Goal: Task Accomplishment & Management: Manage account settings

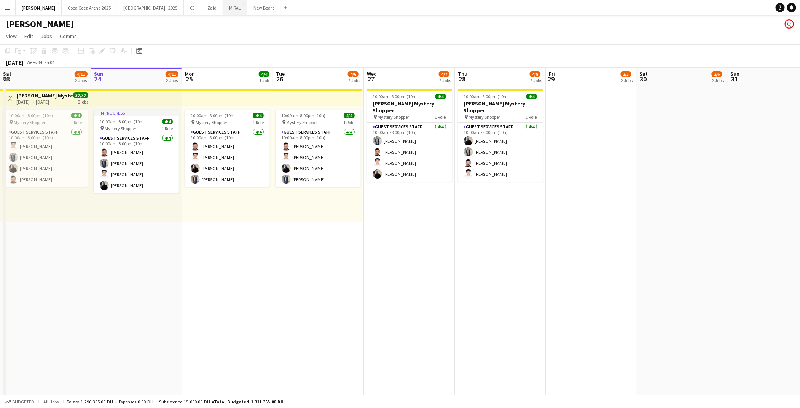
click at [223, 6] on button "MIRAL Close" at bounding box center [235, 7] width 24 height 15
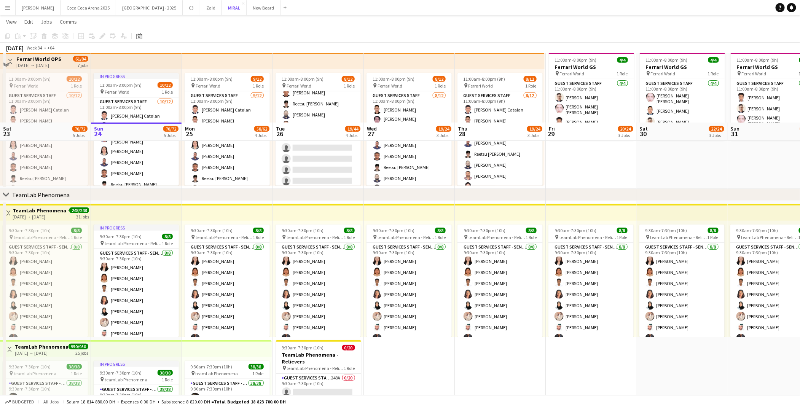
scroll to position [374, 0]
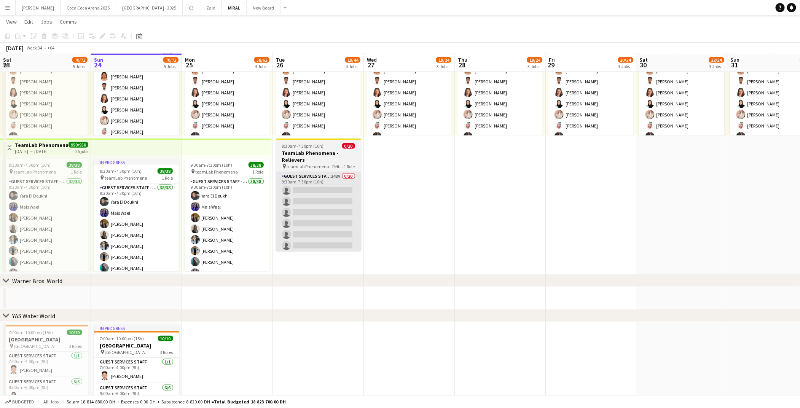
click at [320, 250] on app-card-role "Guest Services Staff - Senior 248A 0/20 9:30am-7:30pm (10h) single-neutral-acti…" at bounding box center [318, 290] width 85 height 236
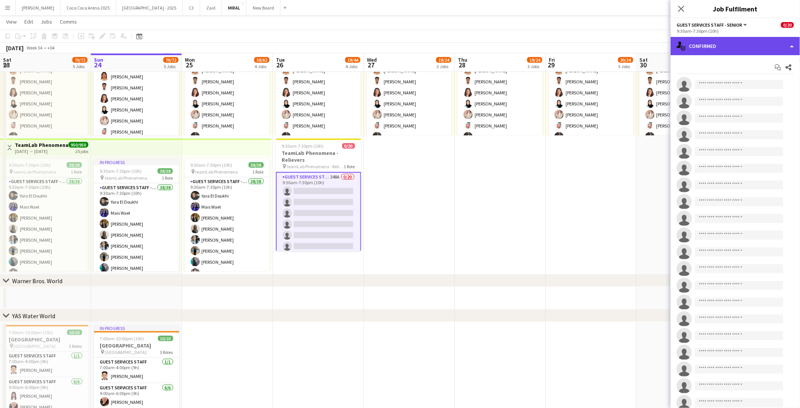
click at [698, 38] on div "single-neutral-actions-check-2 Confirmed" at bounding box center [734, 46] width 129 height 18
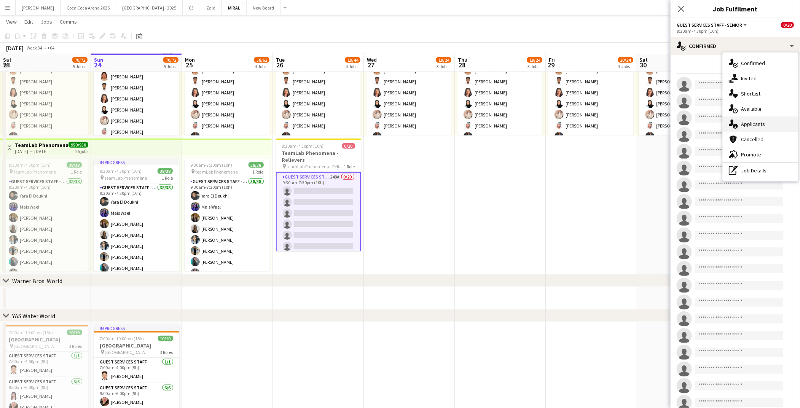
click at [755, 126] on div "single-neutral-actions-information Applicants" at bounding box center [760, 123] width 75 height 15
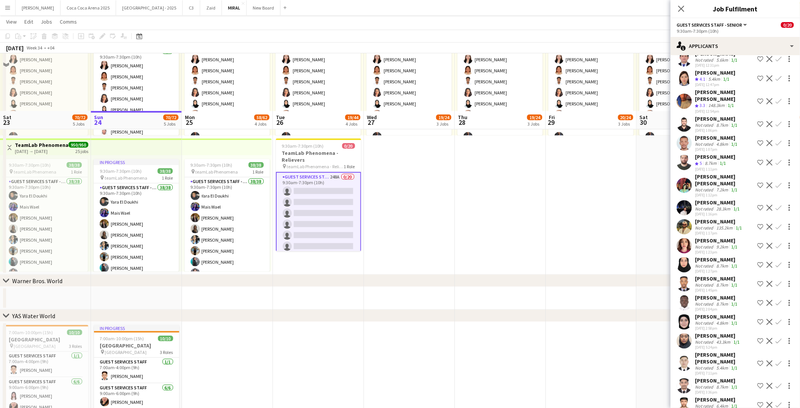
scroll to position [431, 0]
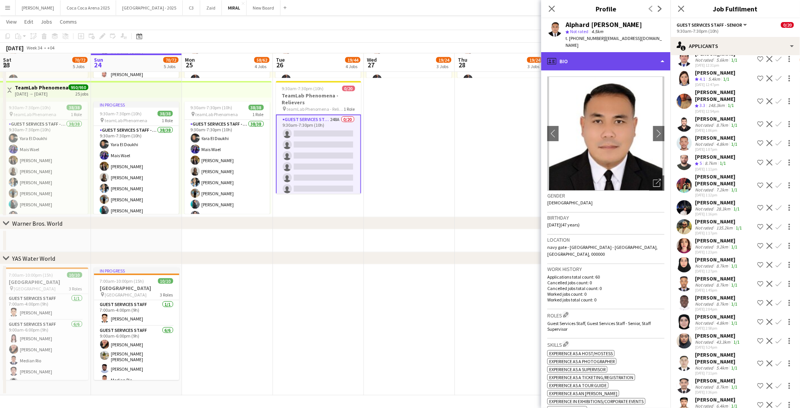
click at [580, 59] on div "profile Bio" at bounding box center [605, 61] width 129 height 18
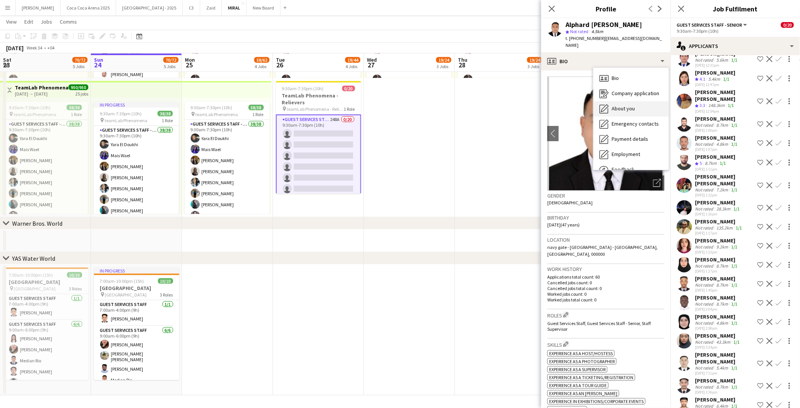
click at [611, 108] on div "About you About you" at bounding box center [630, 108] width 75 height 15
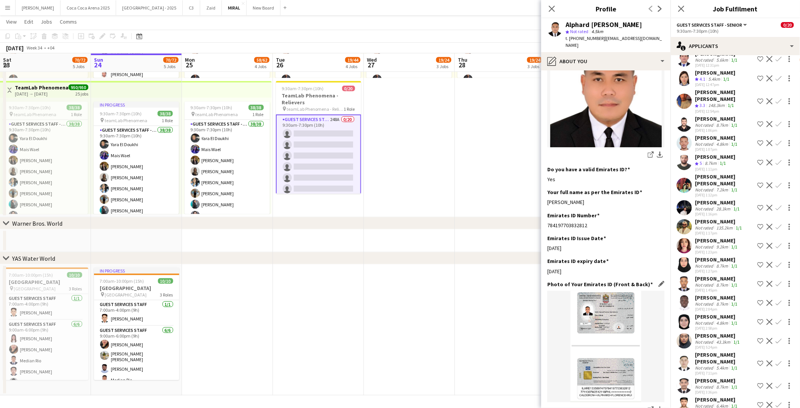
scroll to position [171, 0]
click at [646, 404] on link "share-external-link-1" at bounding box center [650, 408] width 9 height 9
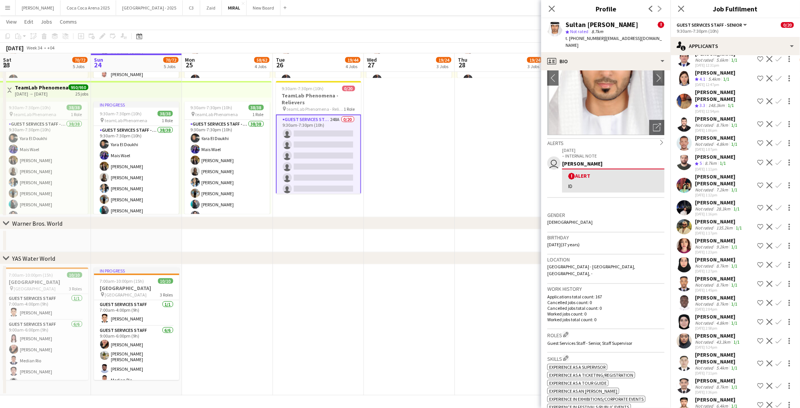
scroll to position [0, 0]
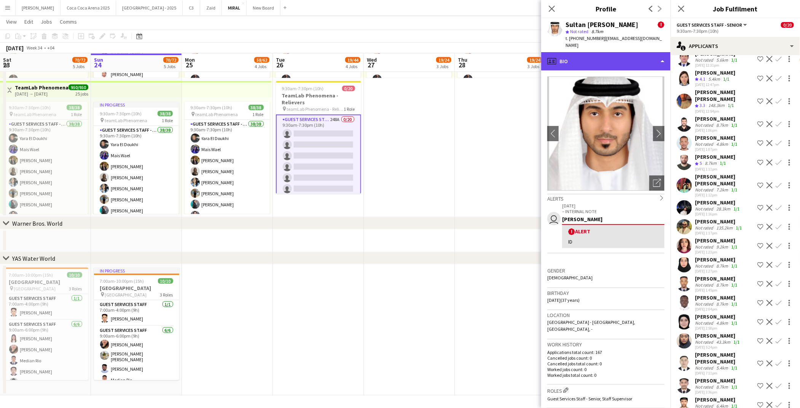
click at [606, 54] on div "profile Bio" at bounding box center [605, 61] width 129 height 18
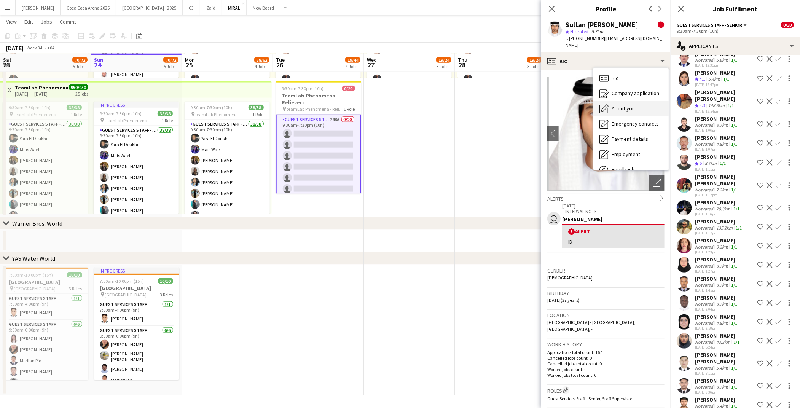
click at [619, 105] on span "About you" at bounding box center [622, 108] width 23 height 7
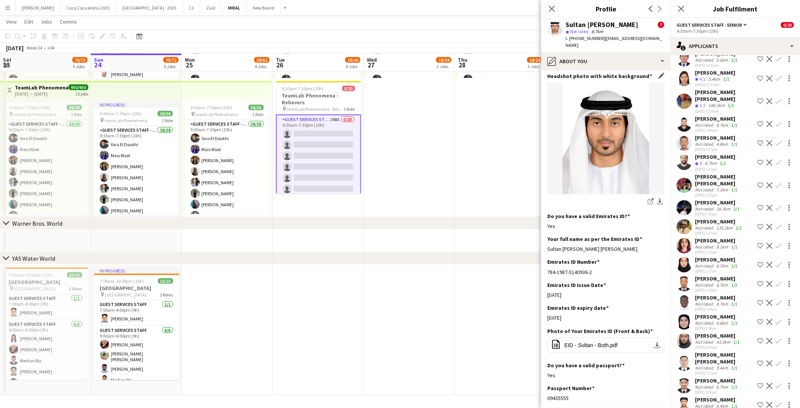
scroll to position [117, 0]
click at [589, 342] on span "EID - Sultan - Both.pdf" at bounding box center [590, 345] width 53 height 6
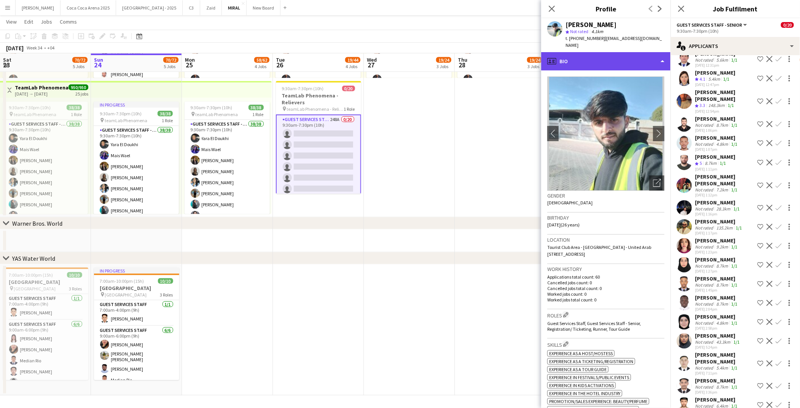
click at [605, 55] on div "profile Bio" at bounding box center [605, 61] width 129 height 18
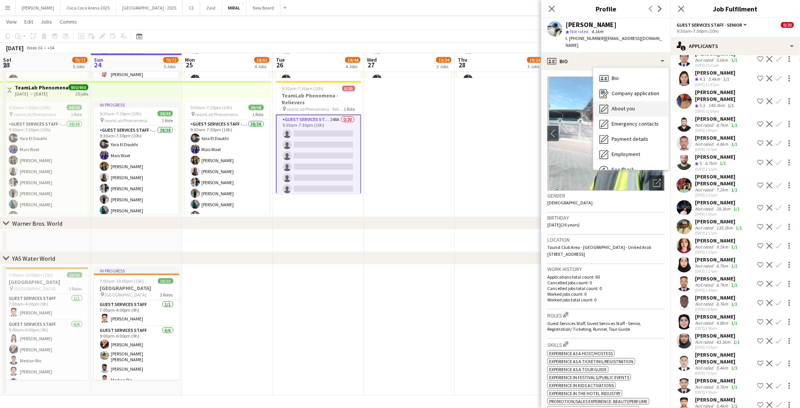
click at [614, 105] on span "About you" at bounding box center [622, 108] width 23 height 7
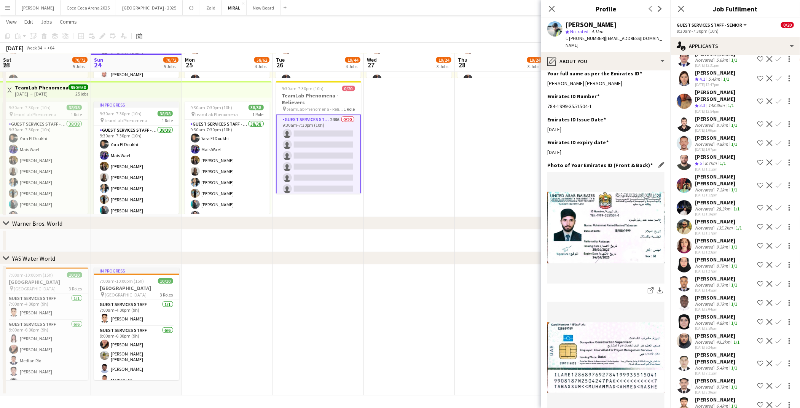
scroll to position [240, 0]
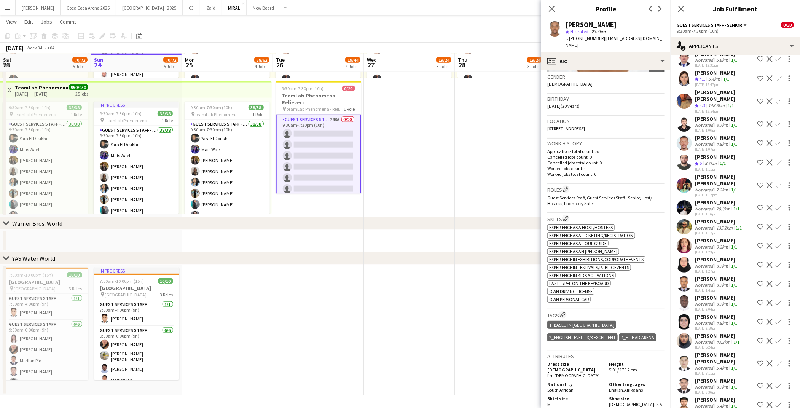
scroll to position [0, 0]
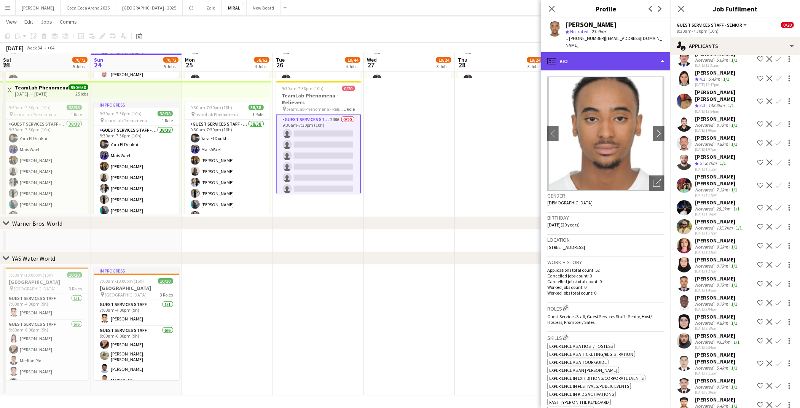
click at [603, 55] on div "profile Bio" at bounding box center [605, 61] width 129 height 18
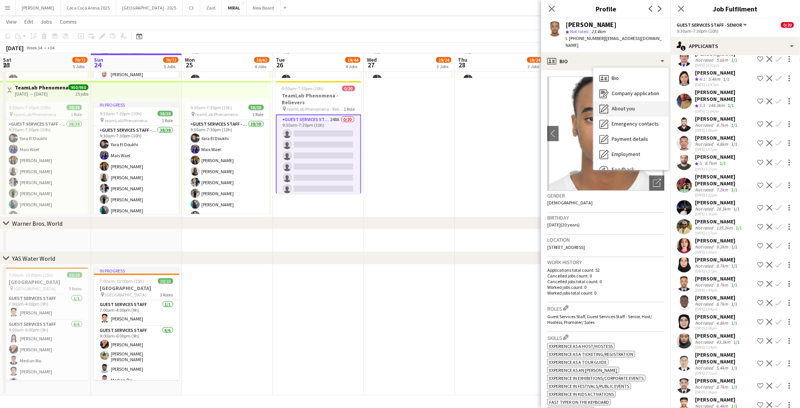
click at [614, 107] on div "About you About you" at bounding box center [630, 108] width 75 height 15
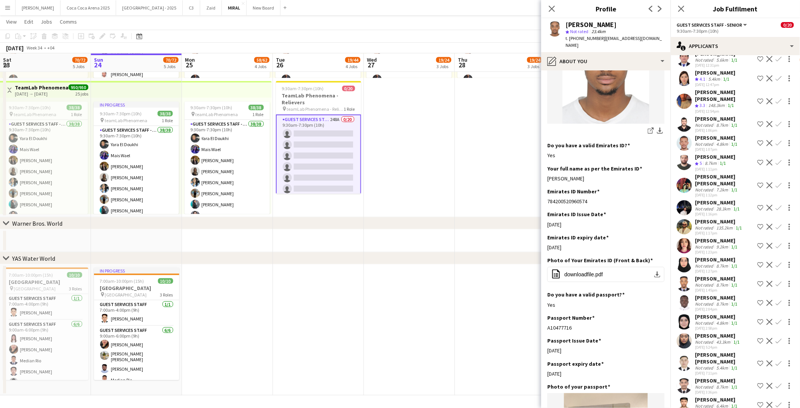
scroll to position [155, 0]
click at [586, 271] on span "downloadfile.pdf" at bounding box center [583, 274] width 38 height 6
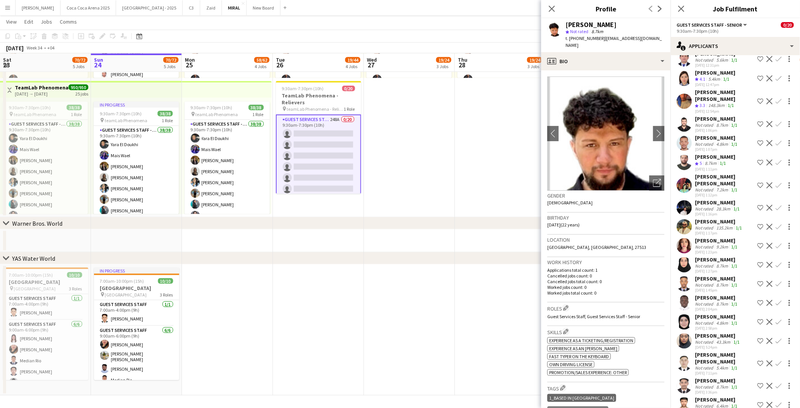
scroll to position [64, 0]
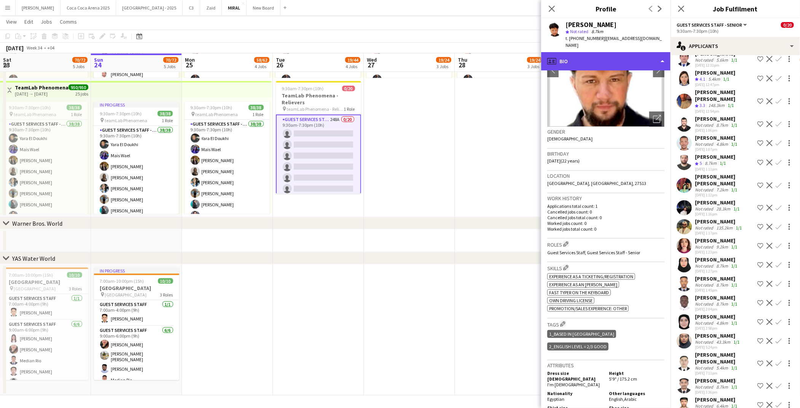
click at [585, 52] on div "profile Bio" at bounding box center [605, 61] width 129 height 18
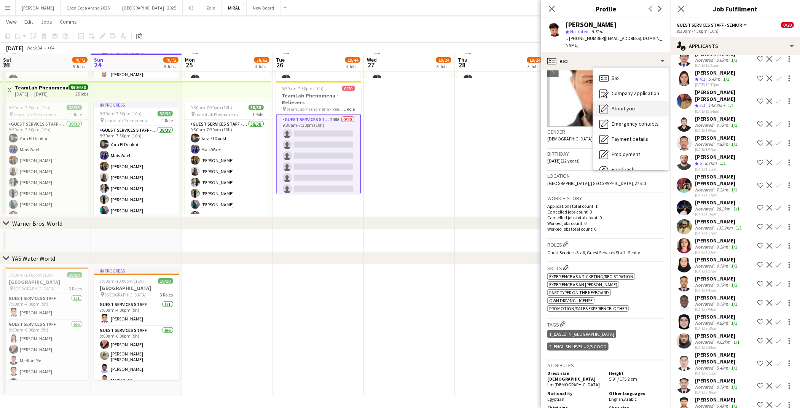
click at [611, 101] on div "About you About you" at bounding box center [630, 108] width 75 height 15
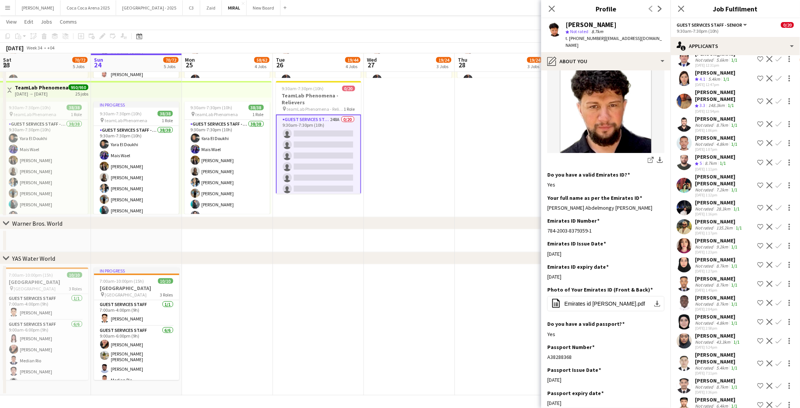
scroll to position [158, 0]
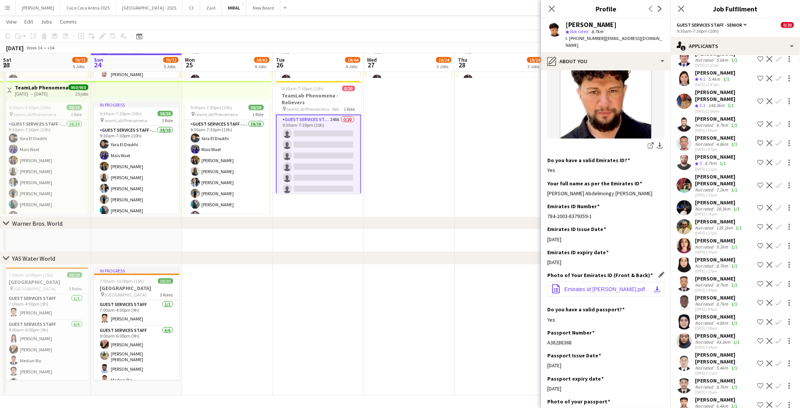
click at [592, 286] on span "Emirates id [PERSON_NAME].pdf" at bounding box center [604, 289] width 81 height 6
click at [649, 142] on icon "share-external-link-1" at bounding box center [651, 145] width 6 height 6
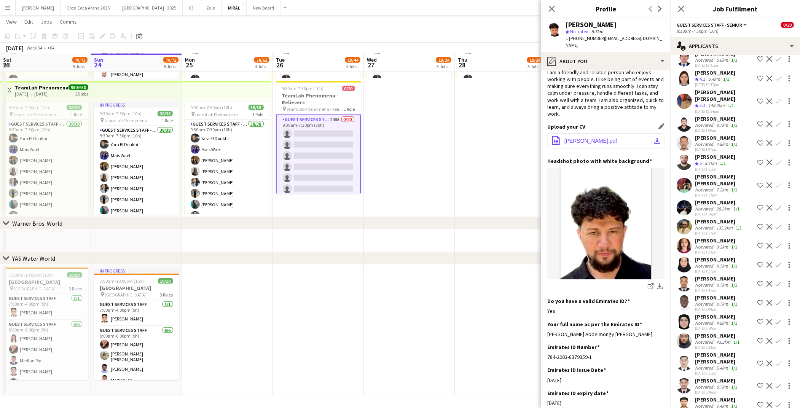
scroll to position [0, 0]
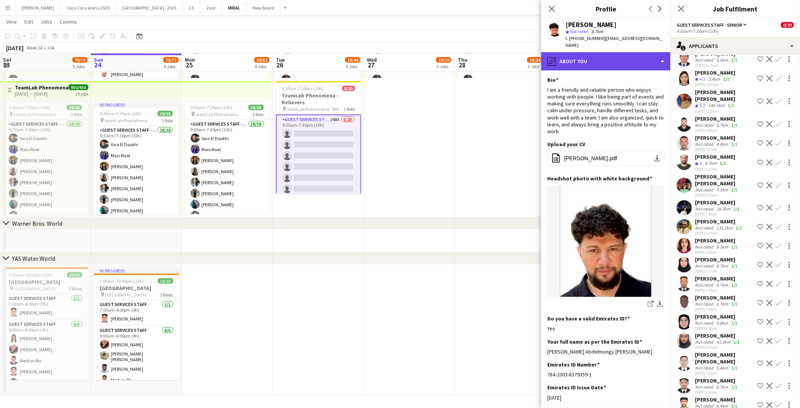
click at [592, 53] on div "pencil4 About you" at bounding box center [605, 61] width 129 height 18
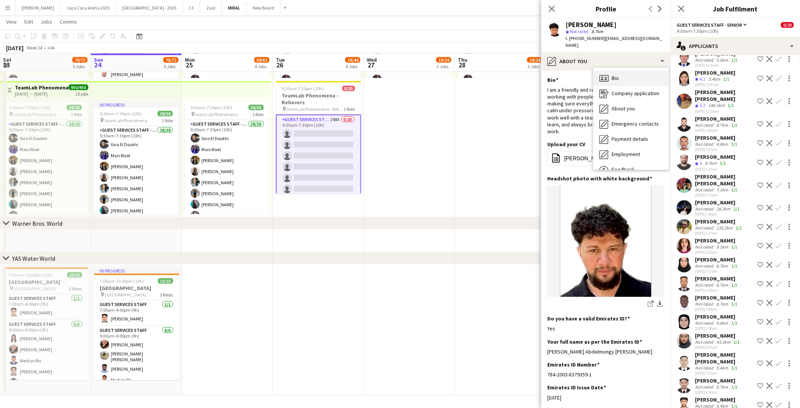
click at [609, 73] on div "Bio Bio" at bounding box center [630, 78] width 75 height 15
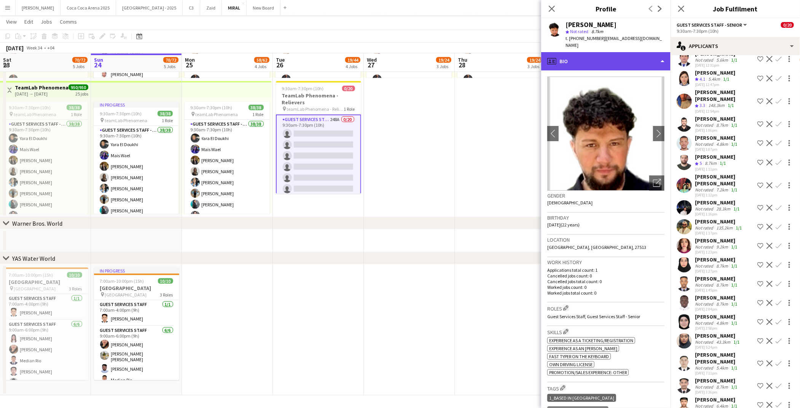
click at [583, 52] on div "profile Bio" at bounding box center [605, 61] width 129 height 18
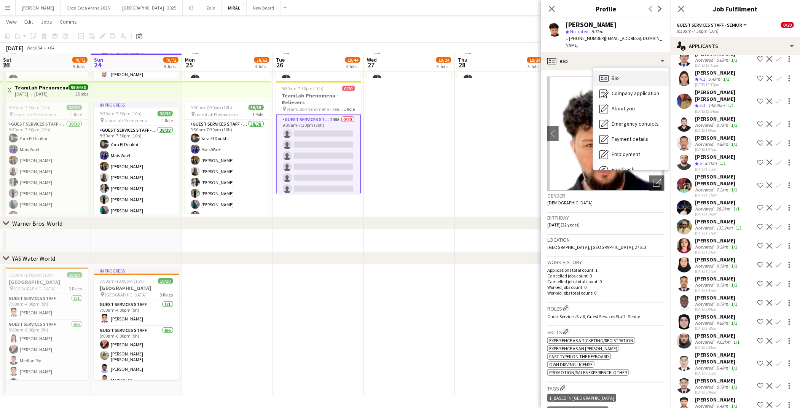
click at [612, 75] on span "Bio" at bounding box center [614, 78] width 7 height 7
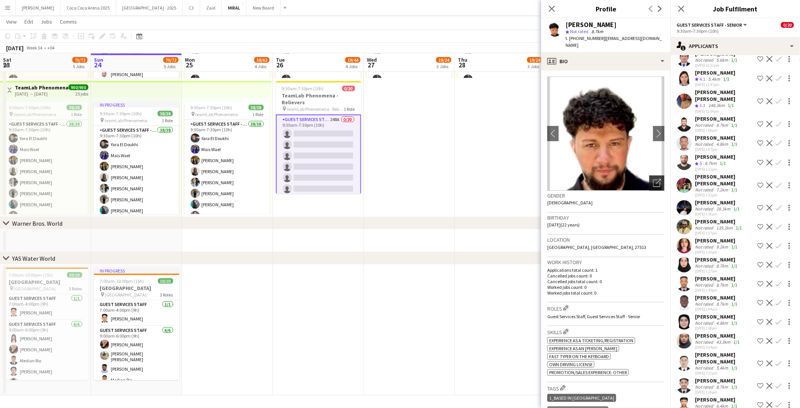
click at [655, 179] on icon "Open photos pop-in" at bounding box center [657, 183] width 8 height 8
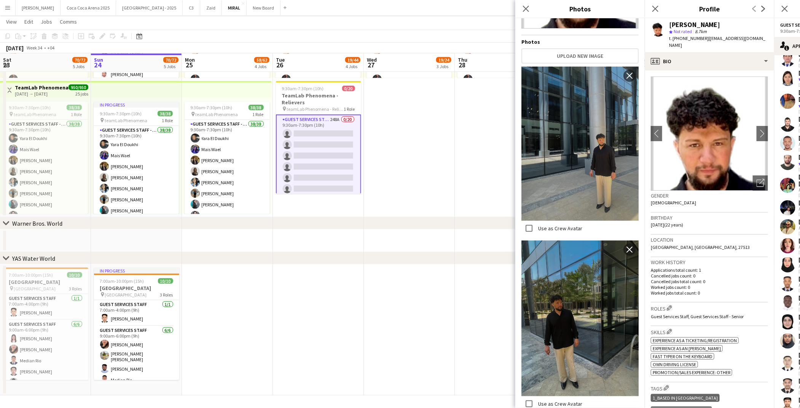
scroll to position [122, 0]
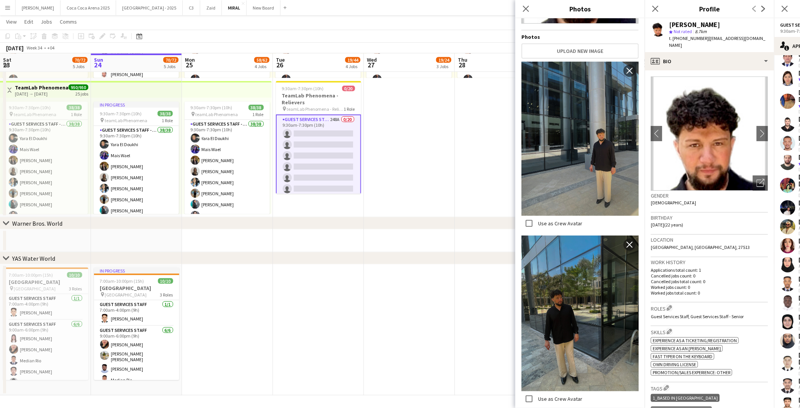
click at [589, 164] on img at bounding box center [579, 139] width 117 height 154
click at [525, 5] on app-icon "Close pop-in" at bounding box center [525, 8] width 11 height 11
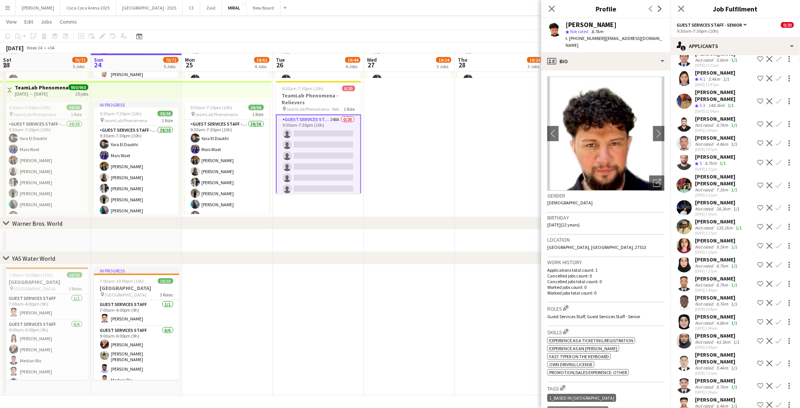
click at [703, 403] on div "Not rated" at bounding box center [705, 406] width 20 height 6
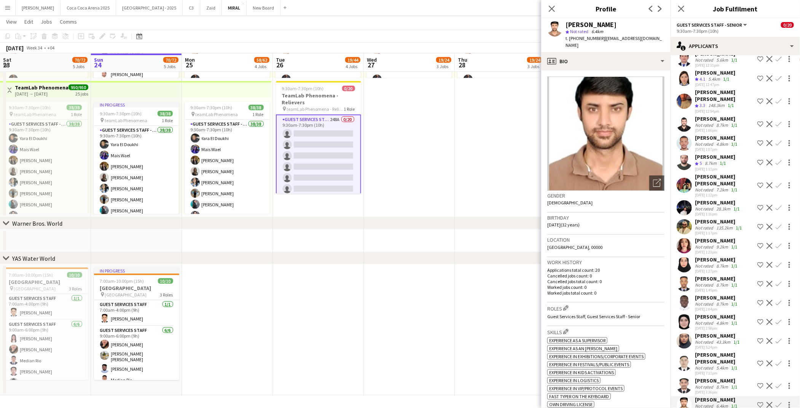
click at [703, 377] on div "[PERSON_NAME]" at bounding box center [717, 380] width 44 height 7
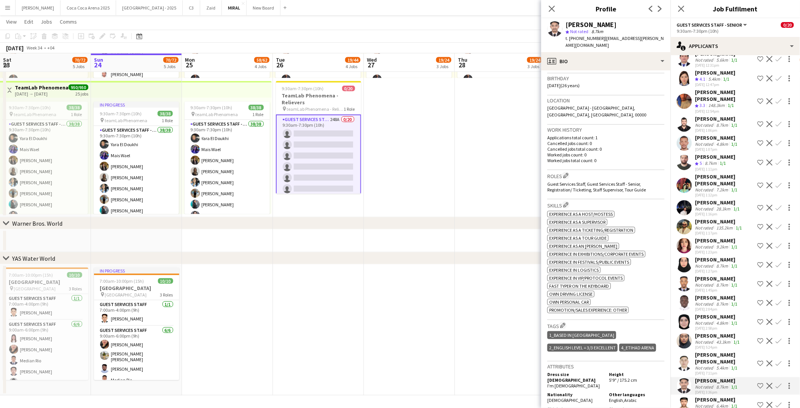
scroll to position [0, 0]
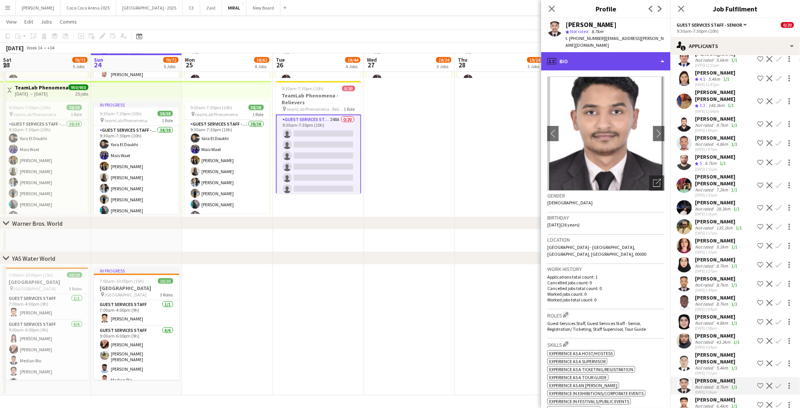
click at [590, 56] on div "profile Bio" at bounding box center [605, 61] width 129 height 18
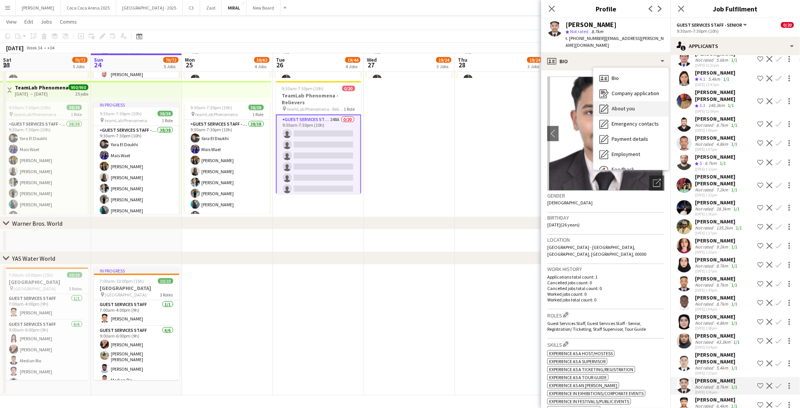
click at [616, 105] on span "About you" at bounding box center [622, 108] width 23 height 7
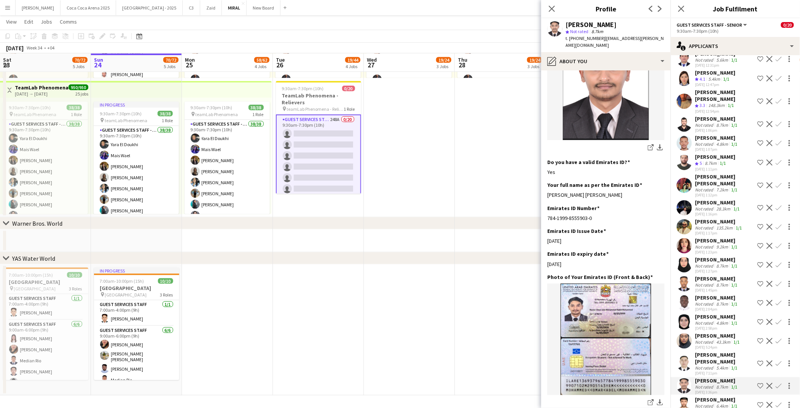
scroll to position [193, 0]
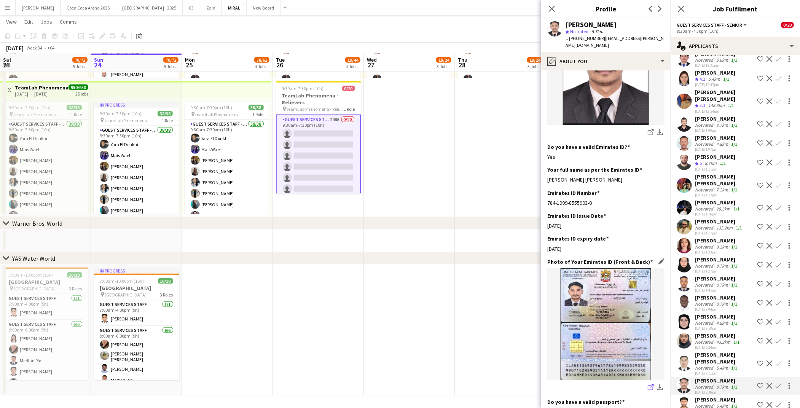
click at [649, 384] on icon "share-external-link-1" at bounding box center [651, 387] width 6 height 6
click at [719, 351] on div "[PERSON_NAME] [PERSON_NAME]" at bounding box center [724, 358] width 59 height 14
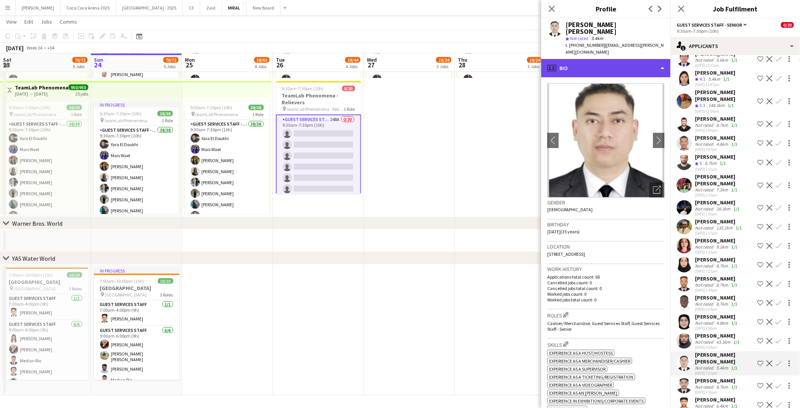
click at [605, 59] on div "profile Bio" at bounding box center [605, 68] width 129 height 18
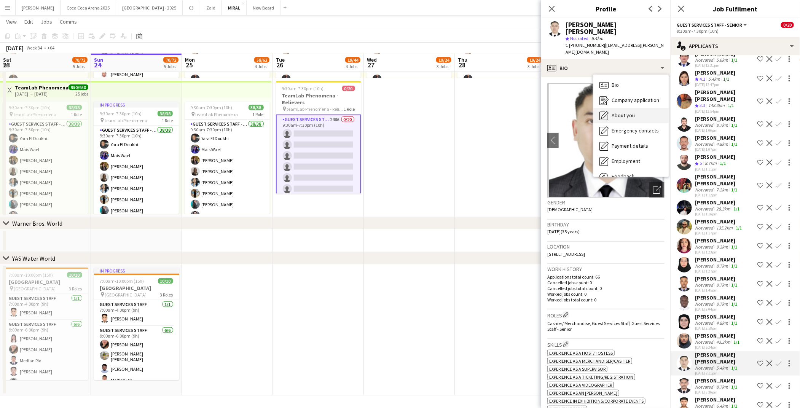
click at [622, 112] on span "About you" at bounding box center [622, 115] width 23 height 7
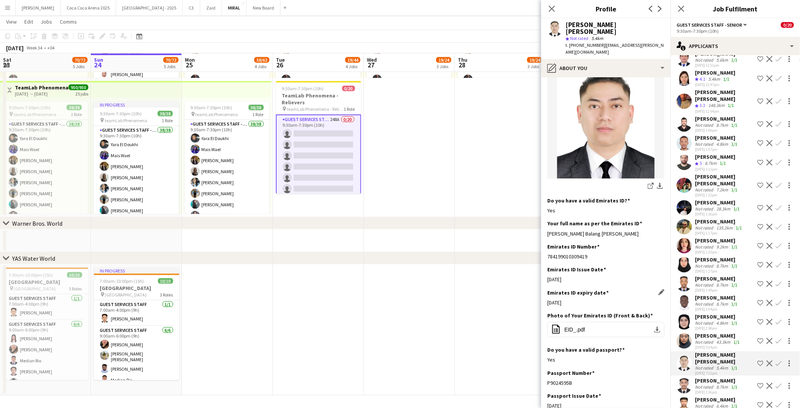
scroll to position [160, 0]
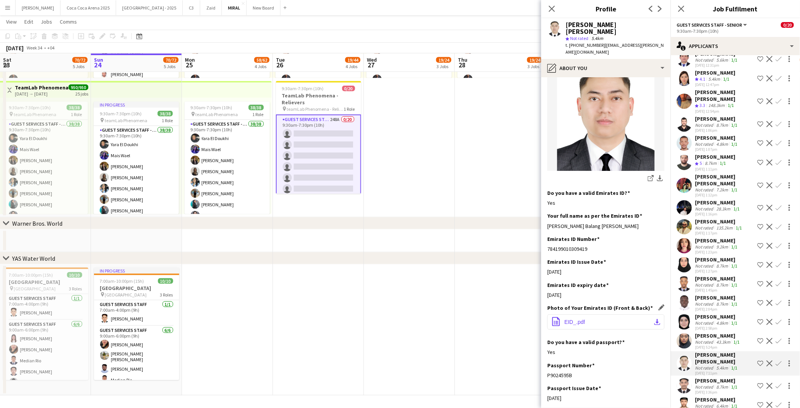
click at [575, 319] on span "EID_.pdf" at bounding box center [574, 322] width 21 height 6
click at [700, 332] on div "[PERSON_NAME]" at bounding box center [718, 335] width 46 height 7
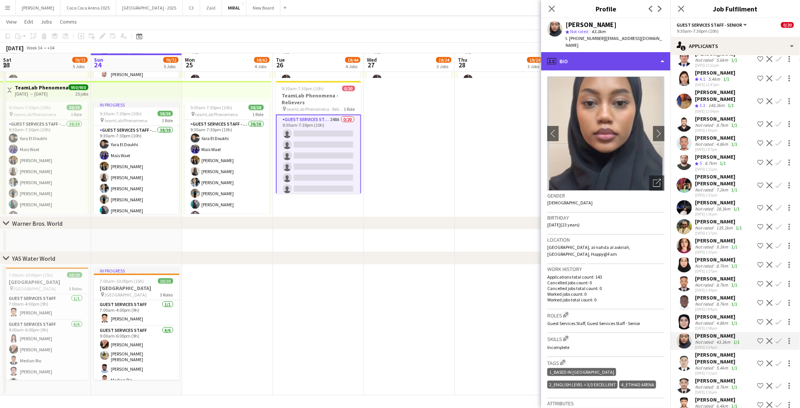
click at [611, 59] on div "profile Bio" at bounding box center [605, 61] width 129 height 18
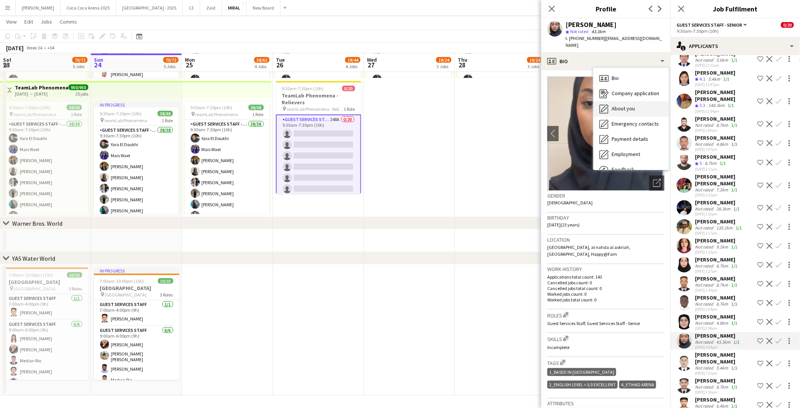
click at [624, 105] on span "About you" at bounding box center [622, 108] width 23 height 7
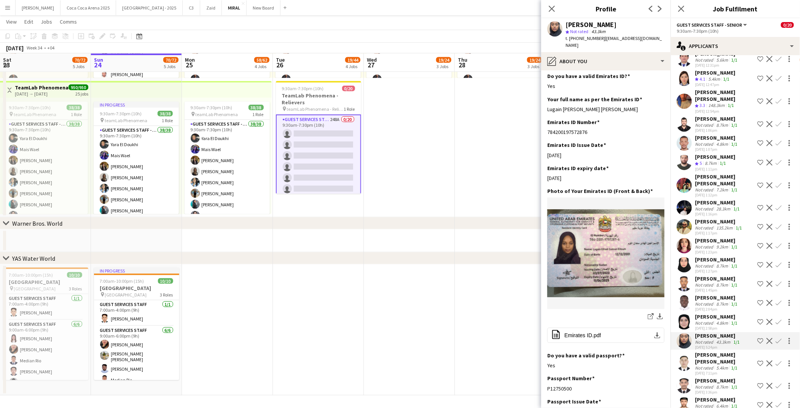
scroll to position [253, 0]
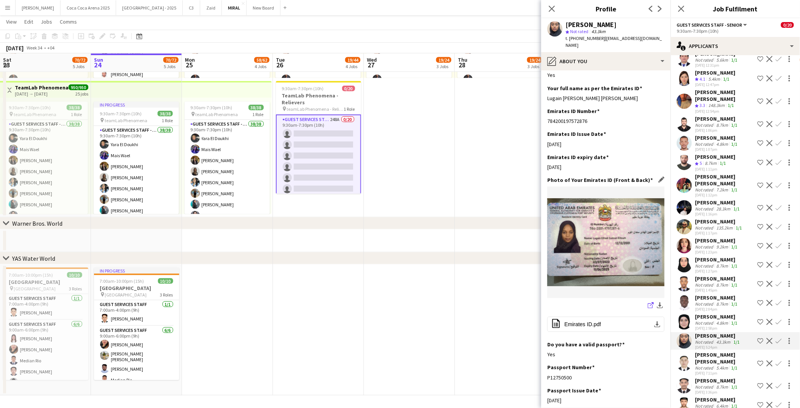
click at [649, 302] on icon "share-external-link-1" at bounding box center [651, 305] width 6 height 6
click at [710, 320] on div "Not rated" at bounding box center [705, 323] width 20 height 6
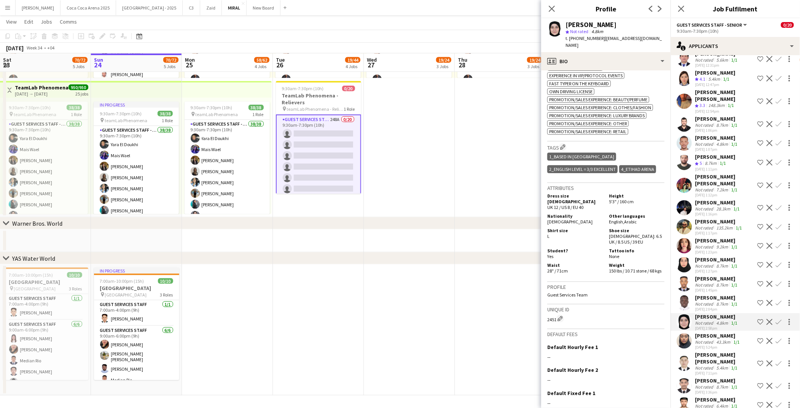
scroll to position [65, 0]
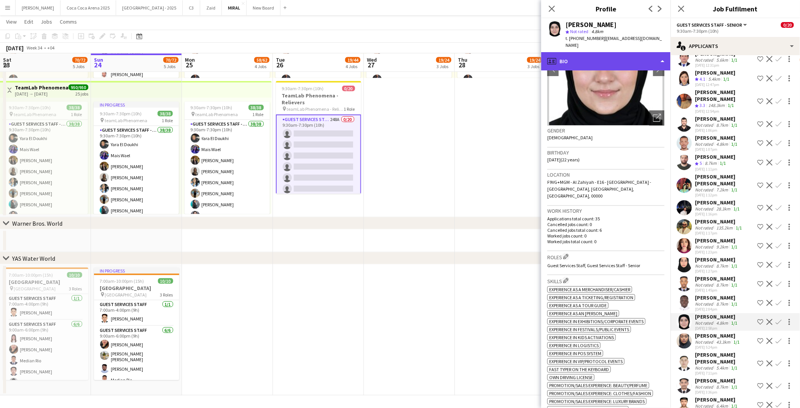
click at [595, 53] on div "profile Bio" at bounding box center [605, 61] width 129 height 18
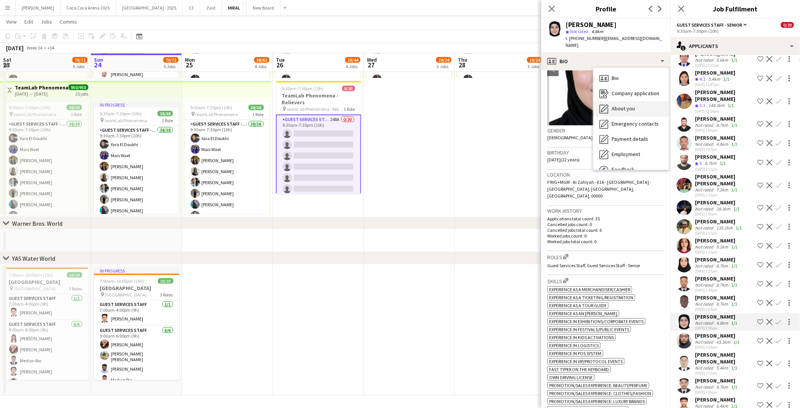
click at [619, 105] on span "About you" at bounding box center [622, 108] width 23 height 7
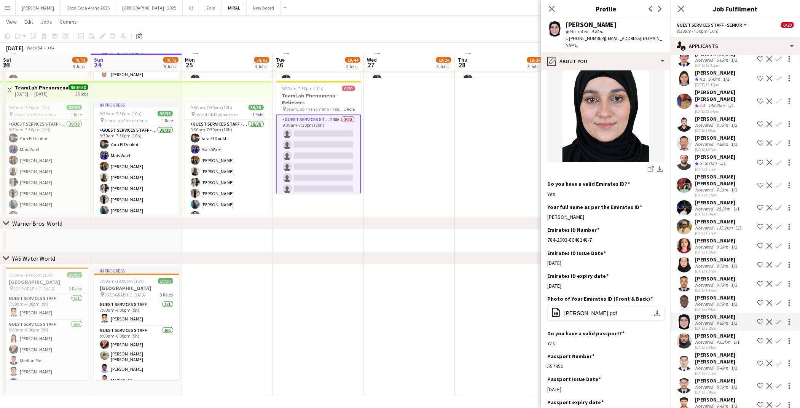
scroll to position [165, 0]
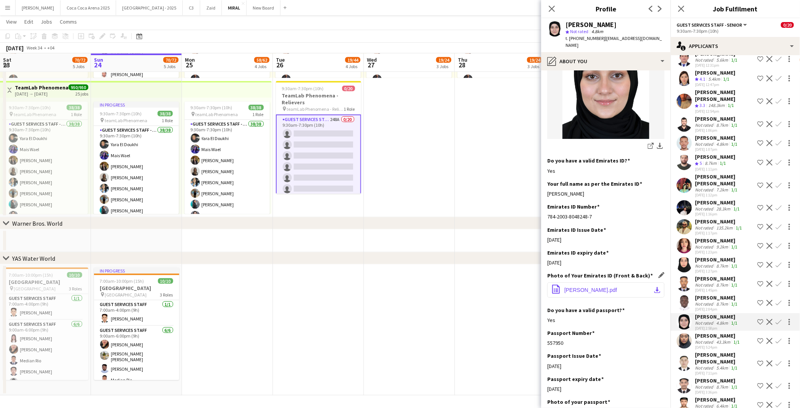
click at [586, 287] on span "[PERSON_NAME].pdf" at bounding box center [590, 290] width 53 height 6
drag, startPoint x: 599, startPoint y: 38, endPoint x: 569, endPoint y: 38, distance: 30.1
click at [569, 38] on span "t. [PHONE_NUMBER]" at bounding box center [585, 38] width 40 height 6
copy span "[PHONE_NUMBER]"
drag, startPoint x: 608, startPoint y: 24, endPoint x: 567, endPoint y: 24, distance: 40.7
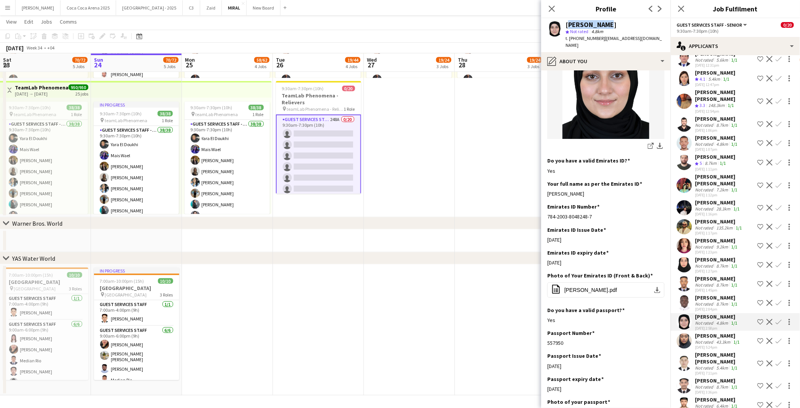
click at [567, 24] on div "[PERSON_NAME]" at bounding box center [614, 24] width 99 height 7
copy div "[PERSON_NAME]"
click at [716, 294] on div "[PERSON_NAME]" at bounding box center [717, 297] width 44 height 7
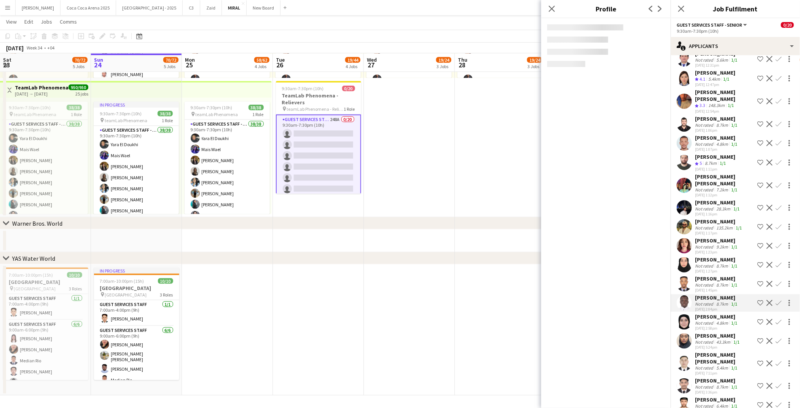
click at [716, 294] on div "[PERSON_NAME]" at bounding box center [717, 297] width 44 height 7
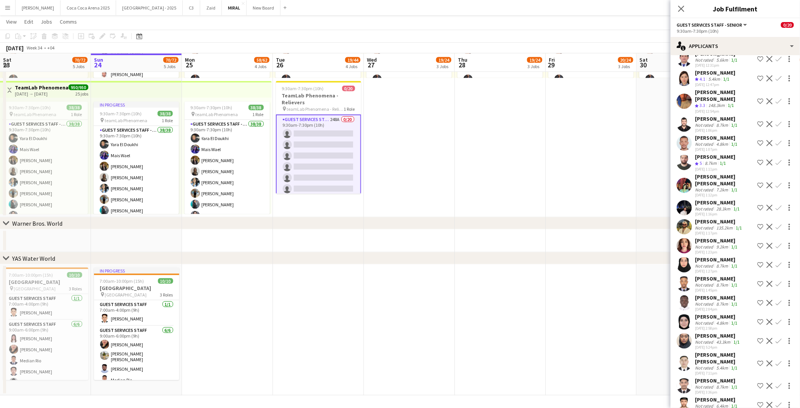
click at [721, 294] on div "[PERSON_NAME]" at bounding box center [717, 297] width 44 height 7
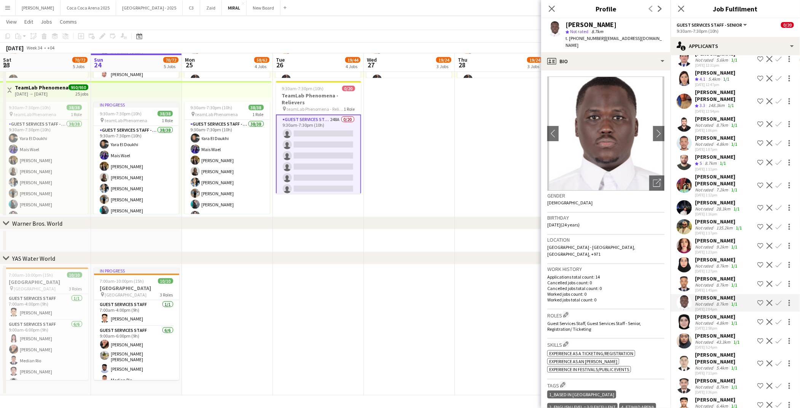
click at [708, 282] on div "Not rated" at bounding box center [705, 285] width 20 height 6
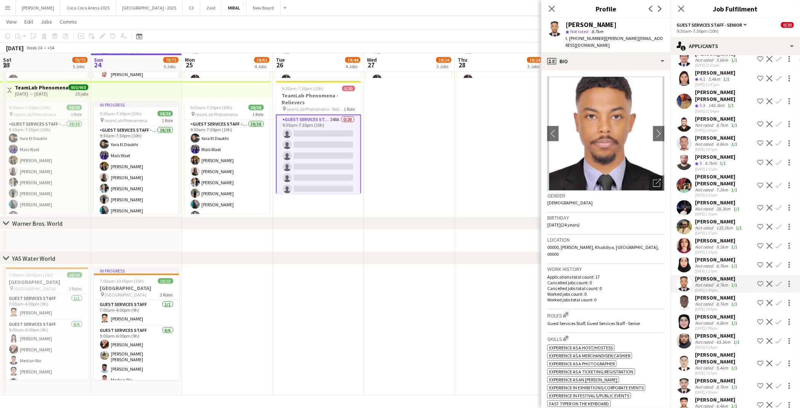
click at [704, 256] on div "[PERSON_NAME]" at bounding box center [717, 259] width 44 height 7
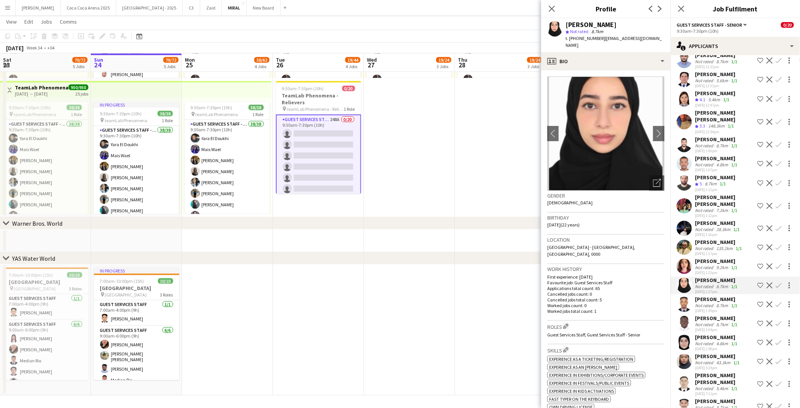
scroll to position [4474, 0]
click at [600, 59] on div "profile Bio" at bounding box center [605, 61] width 129 height 18
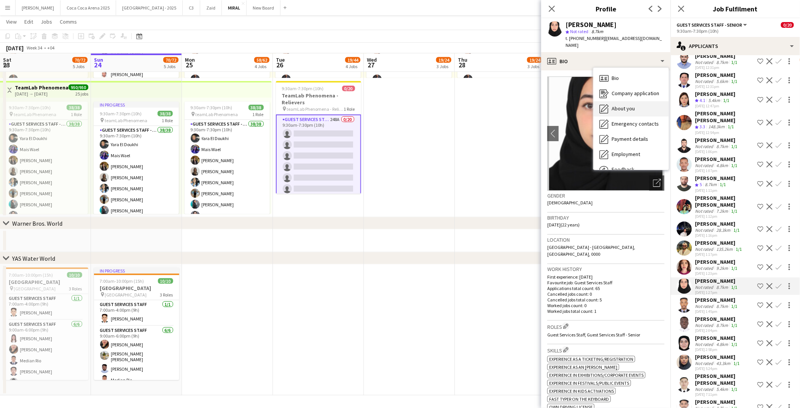
click at [614, 105] on span "About you" at bounding box center [622, 108] width 23 height 7
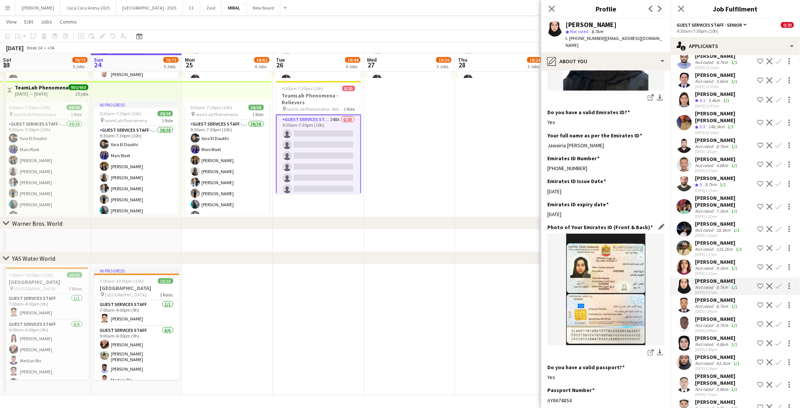
scroll to position [251, 0]
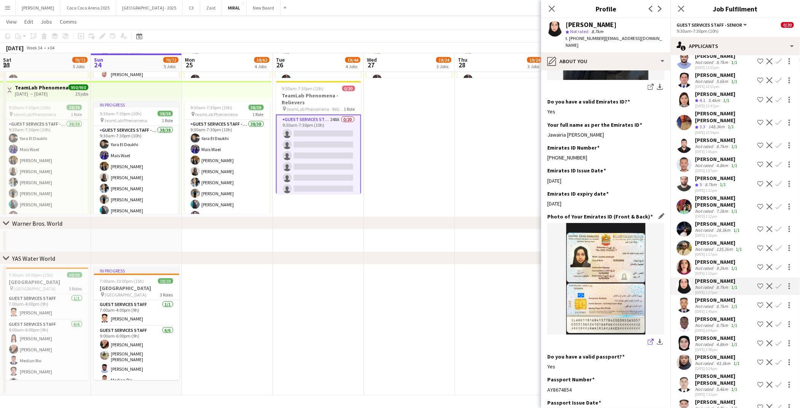
click at [649, 339] on icon "share-external-link-1" at bounding box center [651, 342] width 6 height 6
click at [599, 38] on span "t. [PHONE_NUMBER]" at bounding box center [585, 38] width 40 height 6
drag, startPoint x: 614, startPoint y: 24, endPoint x: 565, endPoint y: 24, distance: 49.5
click at [565, 24] on div "[PERSON_NAME] star Not rated 8.7km t. [PHONE_NUMBER] | [EMAIL_ADDRESS][DOMAIN_N…" at bounding box center [605, 35] width 129 height 34
copy div "[PERSON_NAME]"
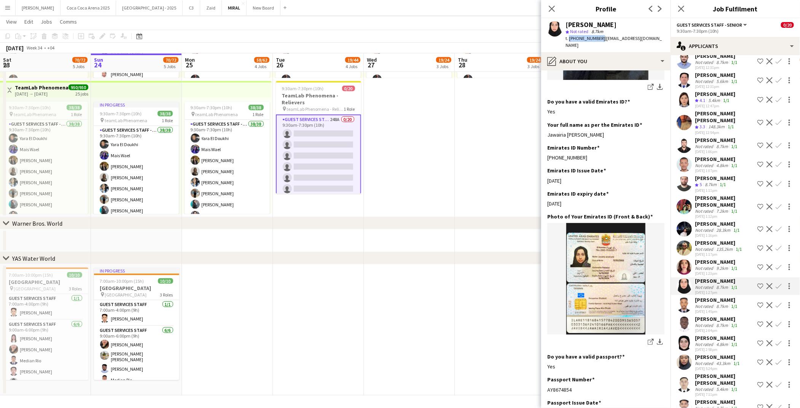
drag, startPoint x: 599, startPoint y: 40, endPoint x: 568, endPoint y: 40, distance: 30.4
click at [568, 40] on span "t. [PHONE_NUMBER]" at bounding box center [585, 38] width 40 height 6
copy span "[PHONE_NUMBER]"
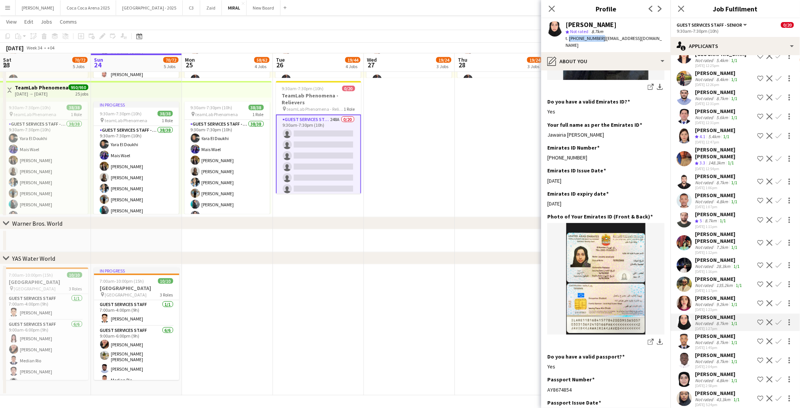
scroll to position [4436, 0]
click at [702, 303] on div "Not rated" at bounding box center [705, 306] width 20 height 6
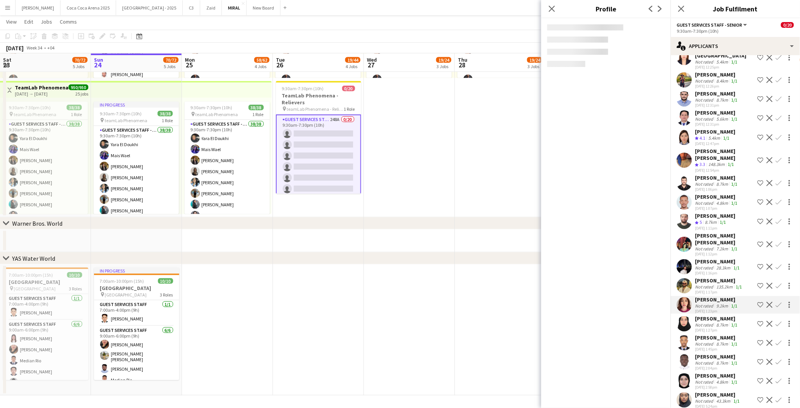
click at [702, 303] on div "Not rated" at bounding box center [705, 306] width 20 height 6
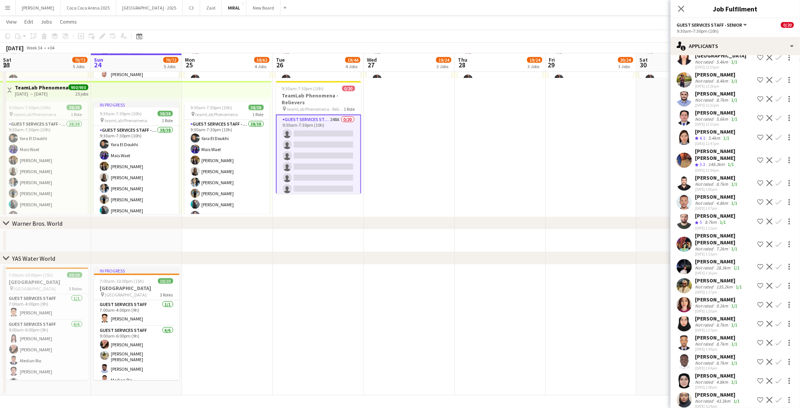
click at [711, 303] on div "Not rated" at bounding box center [705, 306] width 20 height 6
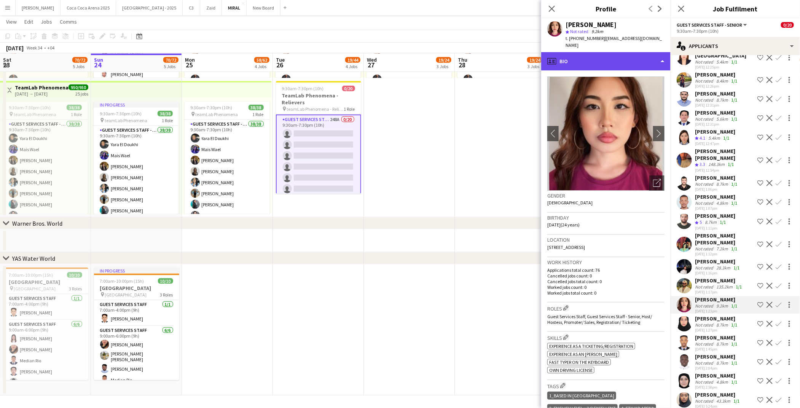
click at [589, 56] on div "profile Bio" at bounding box center [605, 61] width 129 height 18
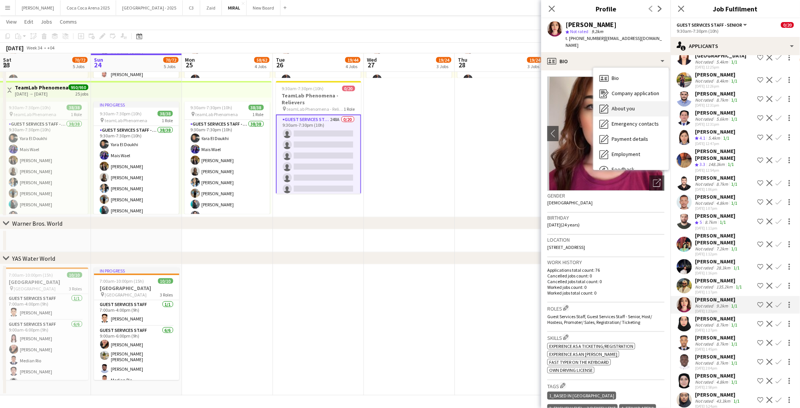
click at [615, 105] on span "About you" at bounding box center [622, 108] width 23 height 7
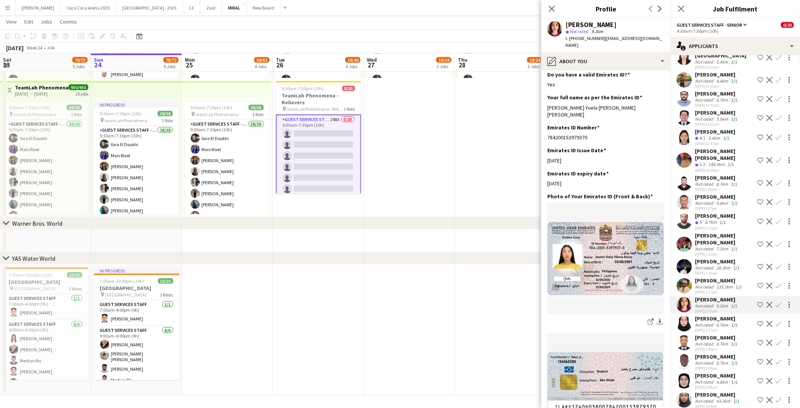
scroll to position [359, 0]
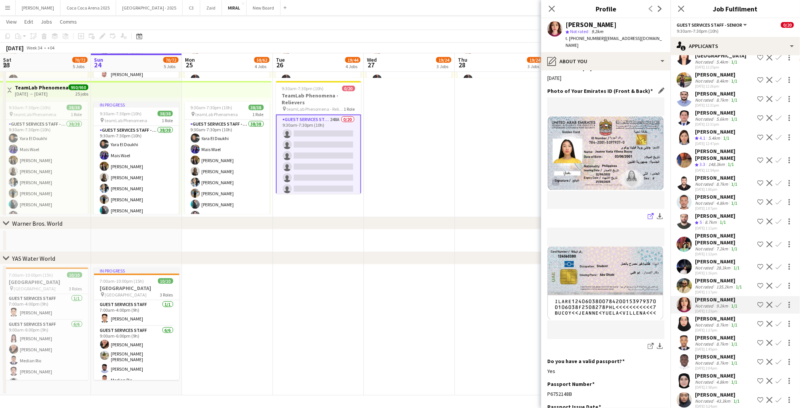
click at [648, 214] on icon at bounding box center [650, 216] width 5 height 5
click at [651, 213] on icon "share-external-link-1" at bounding box center [651, 216] width 6 height 6
